Goal: Use online tool/utility: Utilize a website feature to perform a specific function

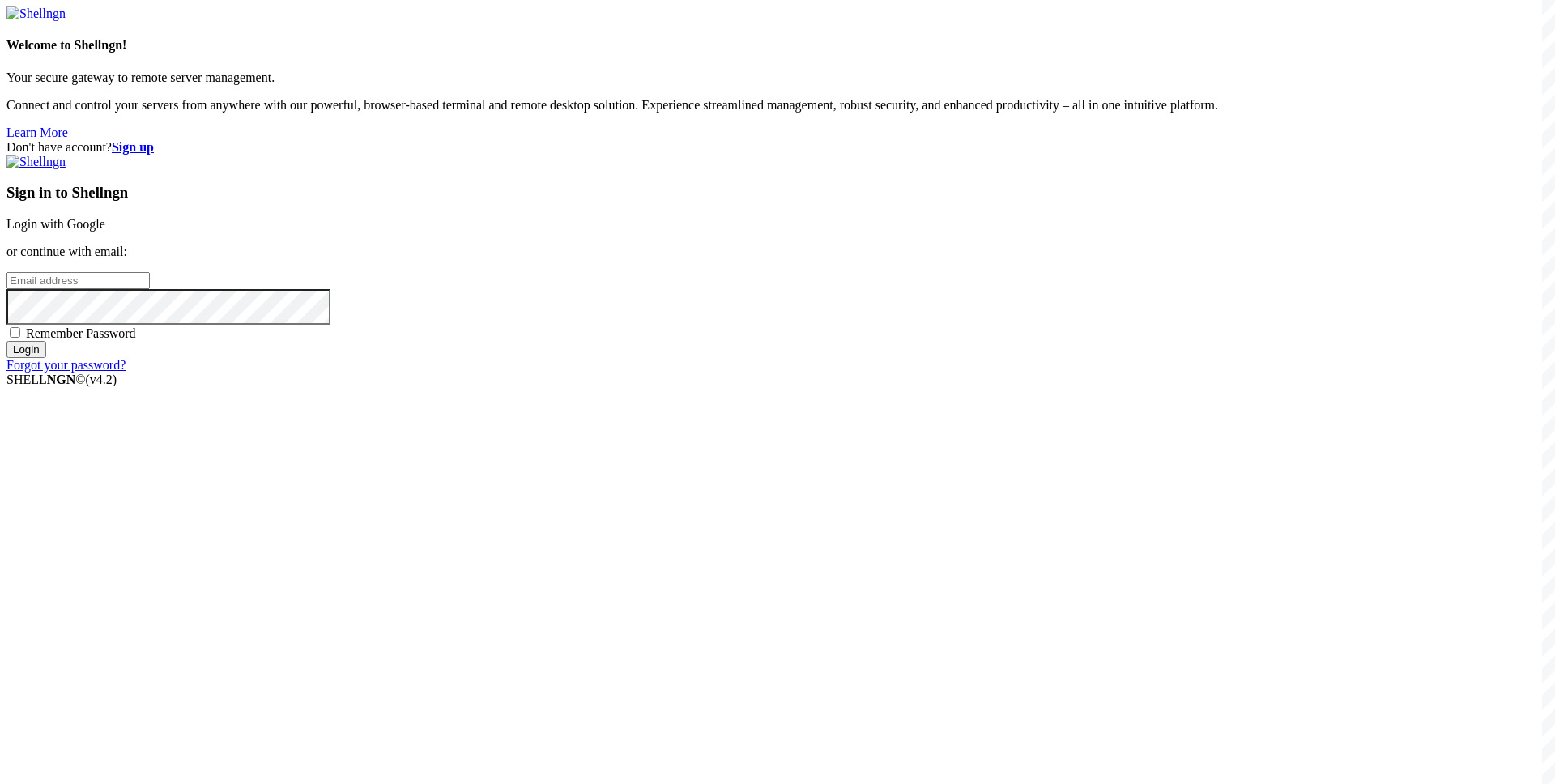
click at [150, 289] on input "email" at bounding box center [78, 280] width 143 height 17
paste input "[EMAIL_ADDRESS][DOMAIN_NAME]"
type input "[EMAIL_ADDRESS][DOMAIN_NAME]"
click at [136, 340] on span "Remember Password" at bounding box center [81, 333] width 110 height 14
click at [20, 338] on input "Remember Password" at bounding box center [15, 332] width 11 height 11
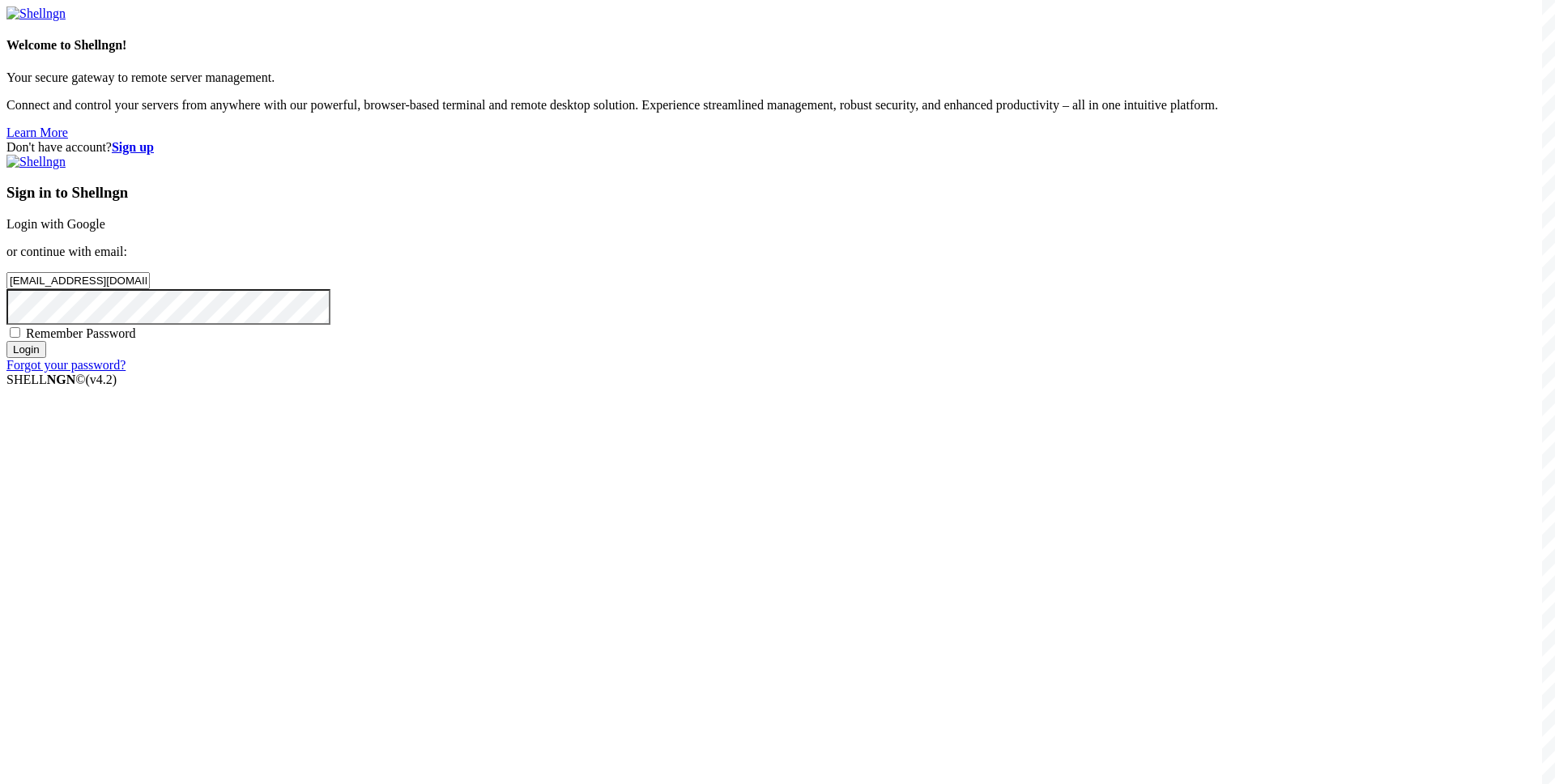
checkbox input "true"
click at [46, 358] on input "Login" at bounding box center [26, 349] width 40 height 17
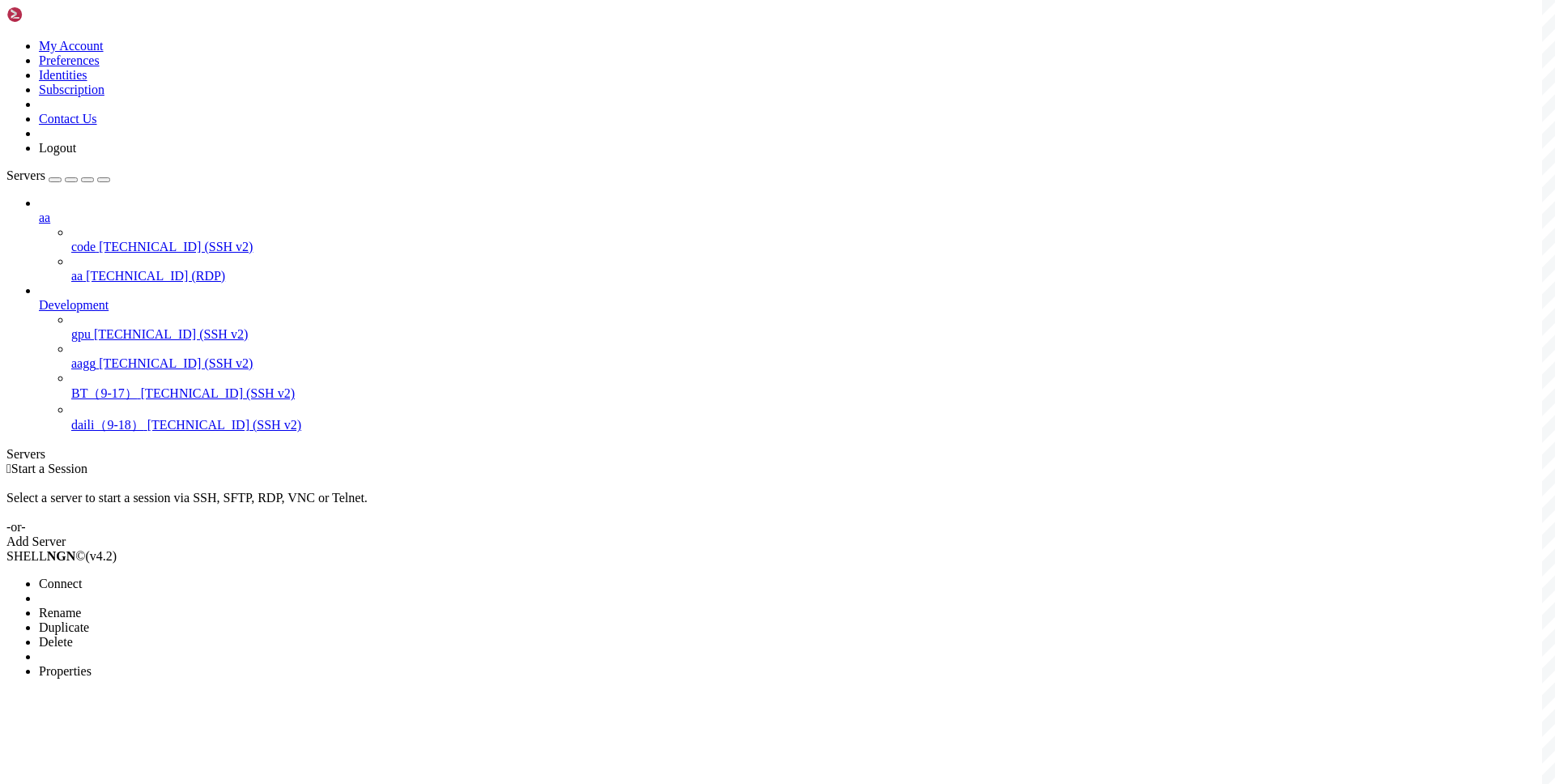
click at [186, 576] on li "Connect" at bounding box center [113, 584] width 147 height 15
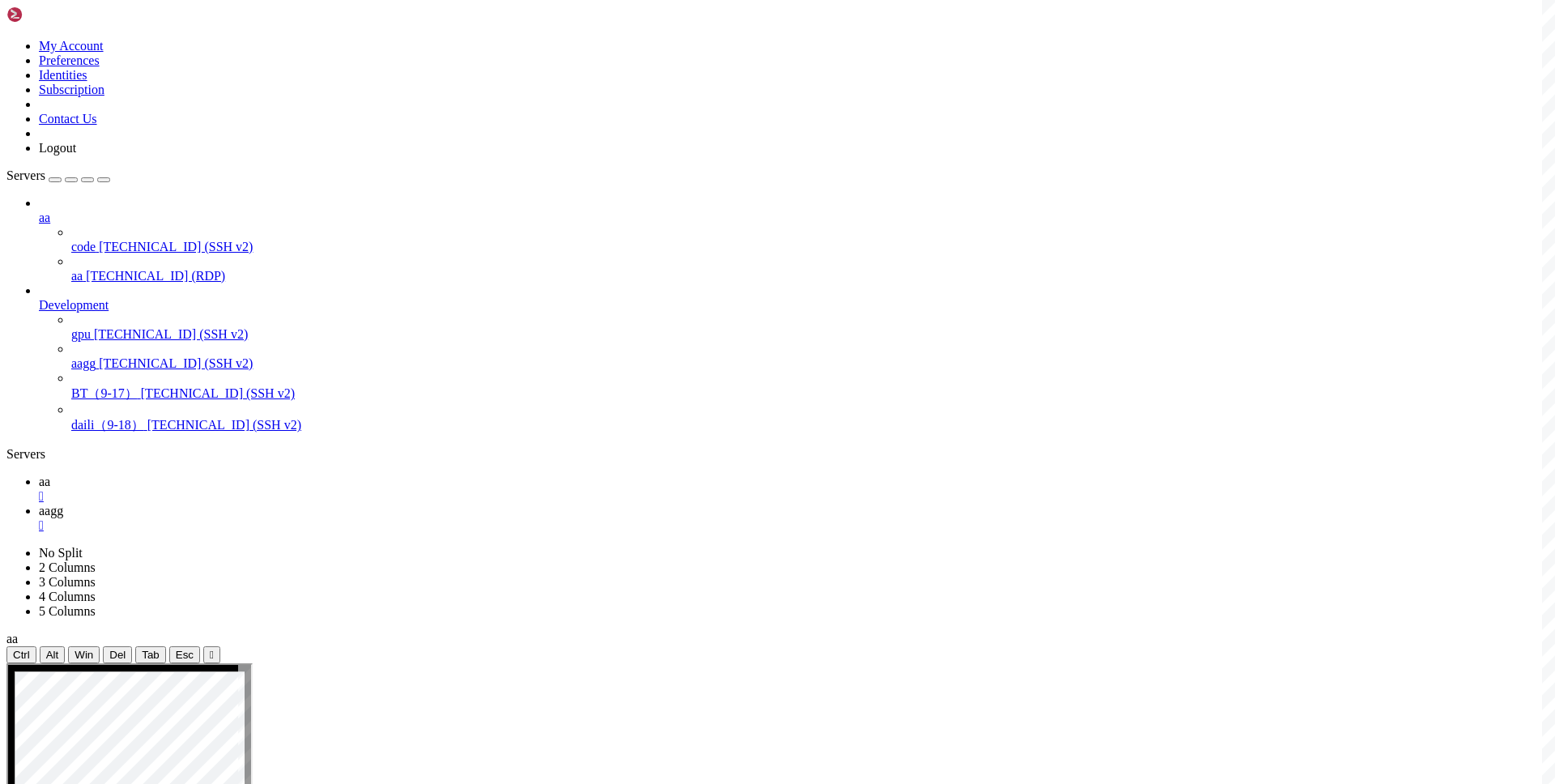
click at [50, 475] on span "aa" at bounding box center [45, 482] width 11 height 14
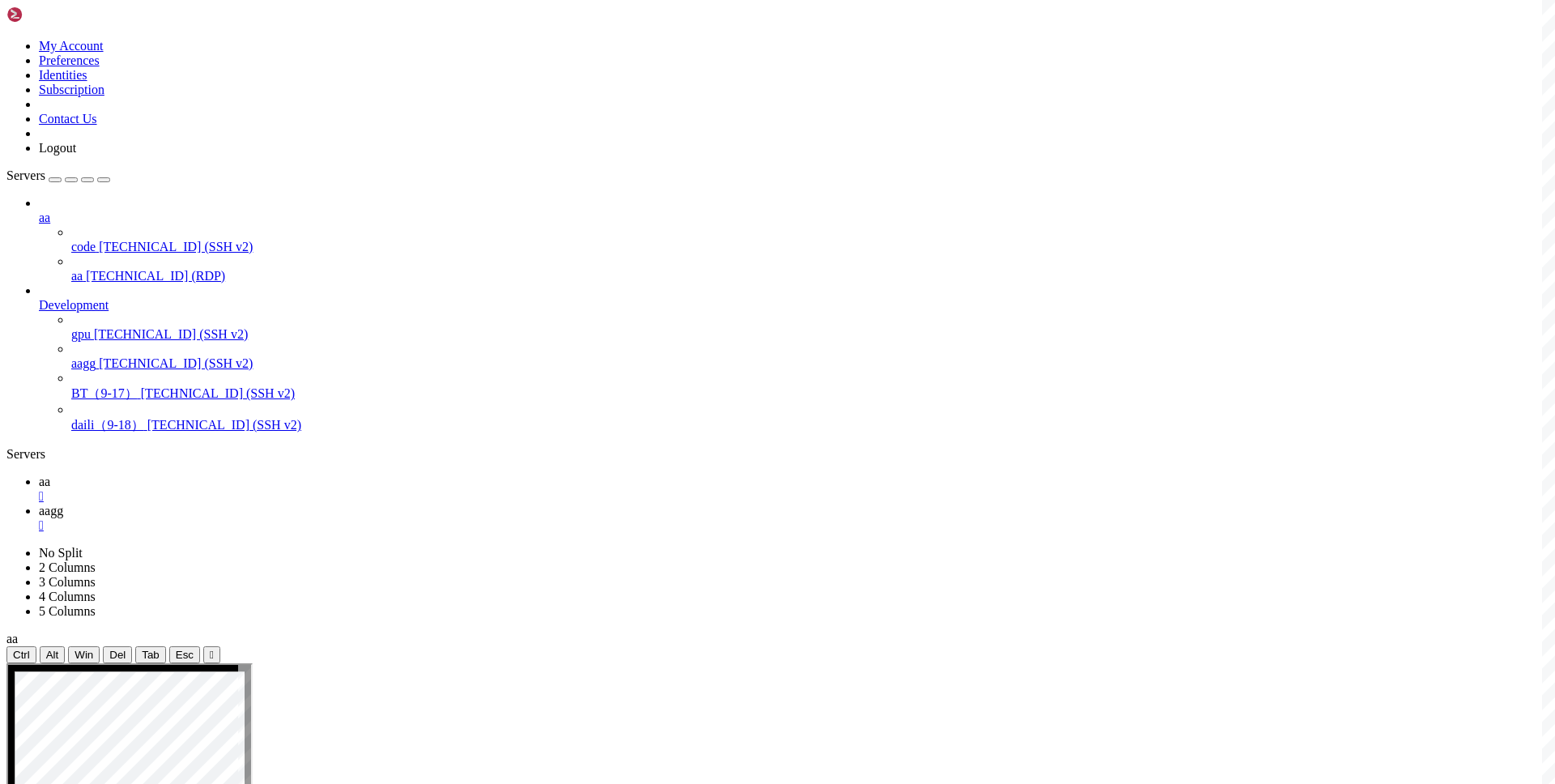
click at [39, 504] on icon at bounding box center [39, 510] width 0 height 14
click at [50, 475] on span "aa" at bounding box center [45, 482] width 11 height 14
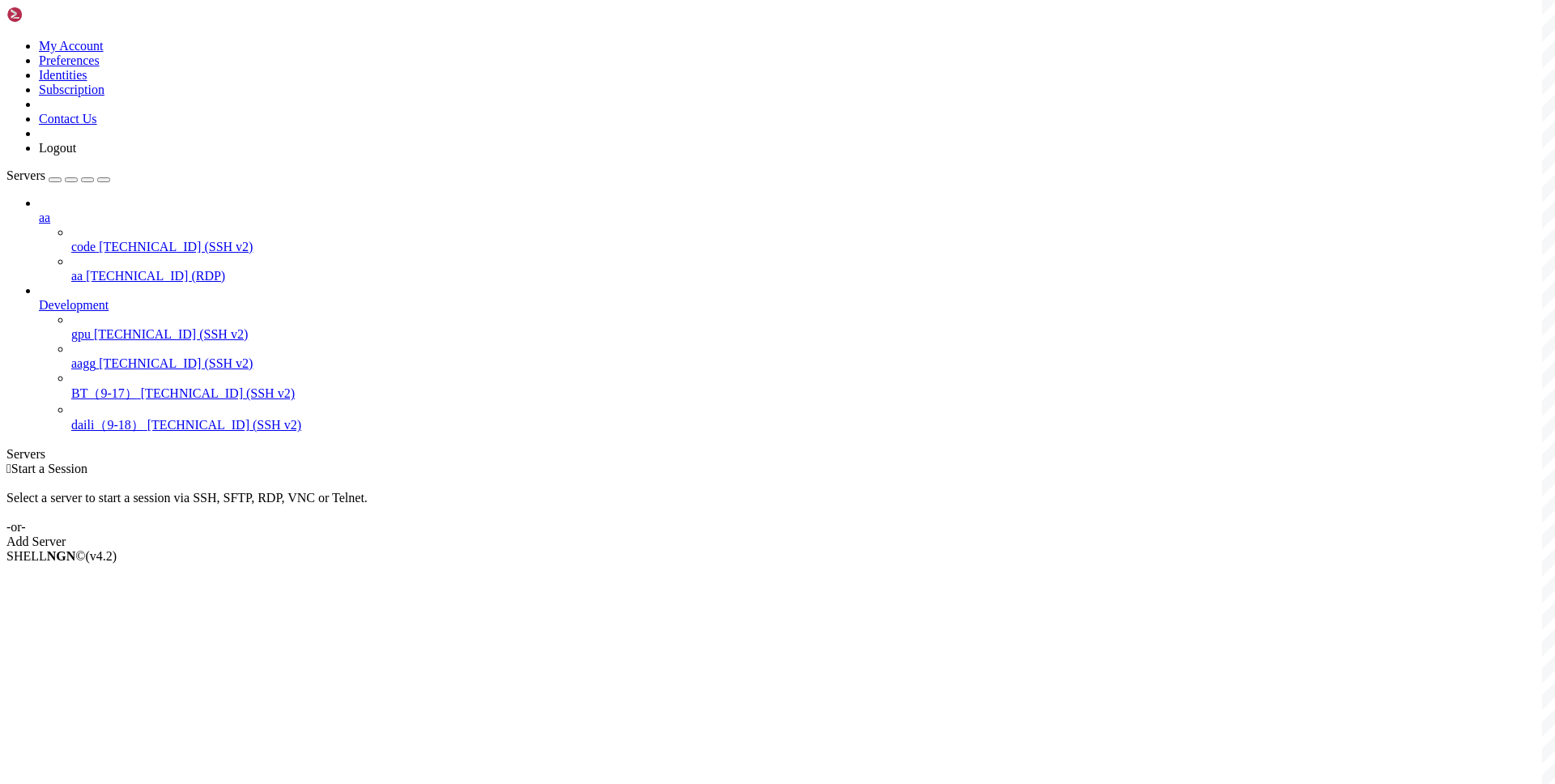
click at [1153, 462] on div " Start a Session" at bounding box center [778, 469] width 1542 height 15
